Goal: Information Seeking & Learning: Learn about a topic

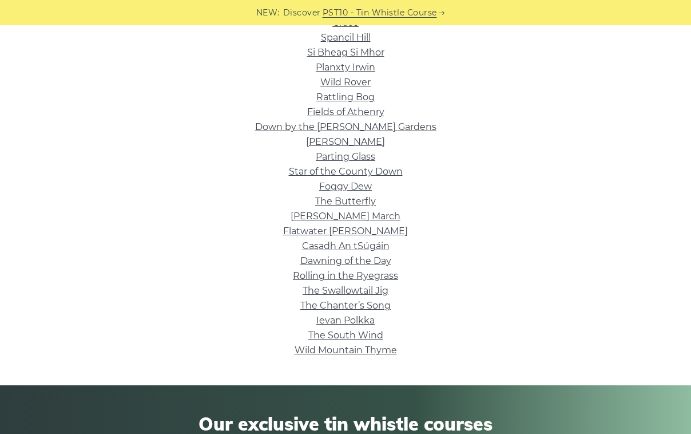
scroll to position [330, 0]
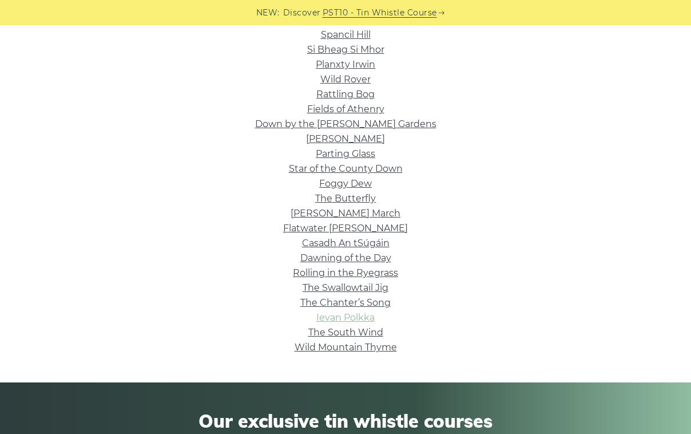
click at [361, 318] on link "Ievan Polkka" at bounding box center [346, 317] width 58 height 11
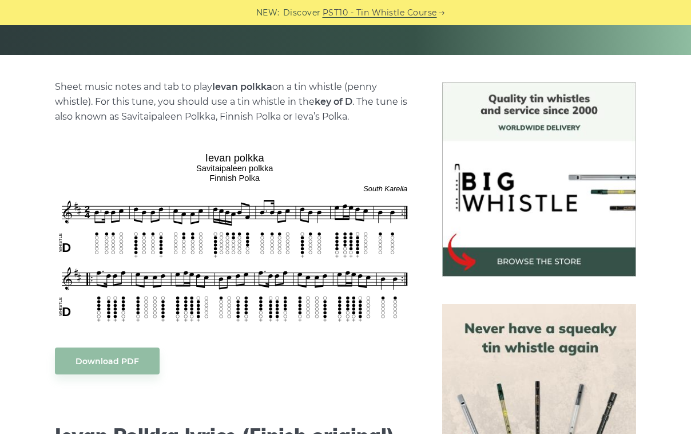
scroll to position [255, 0]
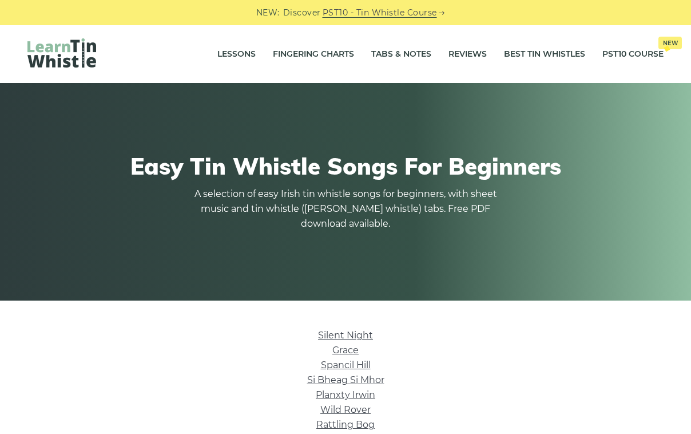
scroll to position [330, 0]
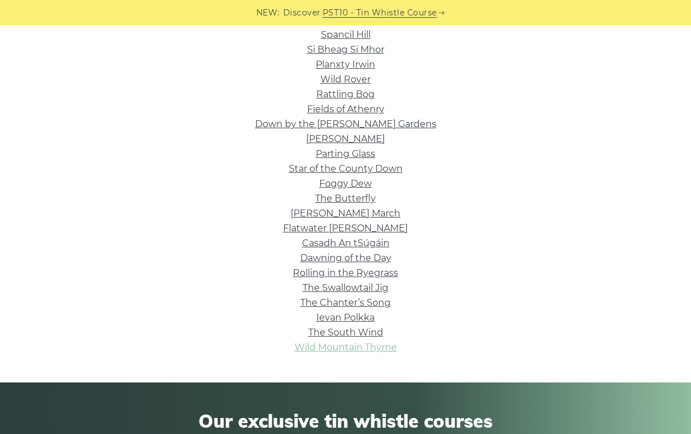
click at [354, 343] on link "Wild Mountain Thyme" at bounding box center [346, 347] width 102 height 11
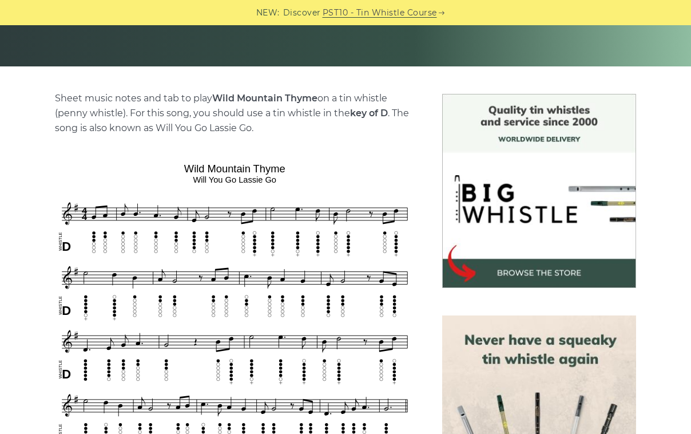
scroll to position [245, 0]
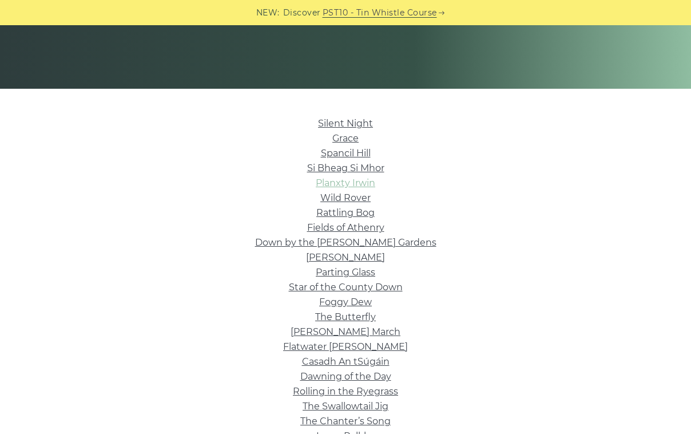
scroll to position [206, 0]
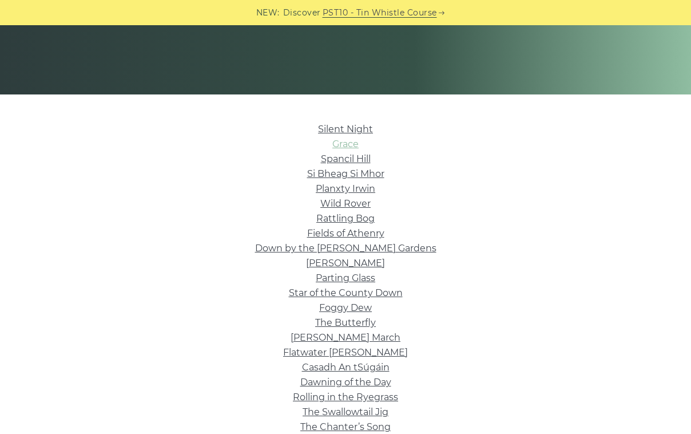
click at [351, 144] on link "Grace" at bounding box center [346, 144] width 26 height 11
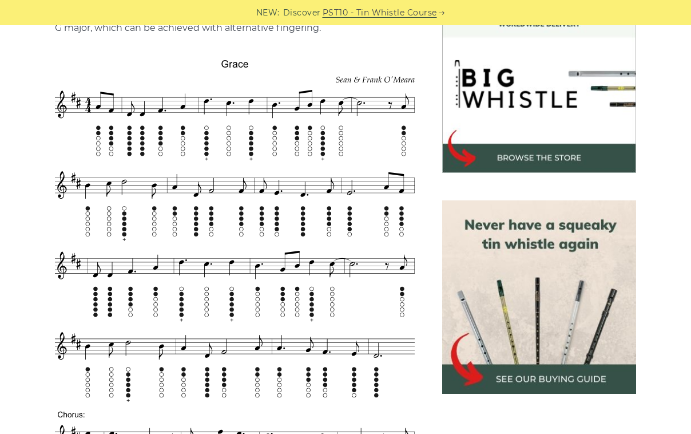
scroll to position [149, 0]
